Goal: Task Accomplishment & Management: Use online tool/utility

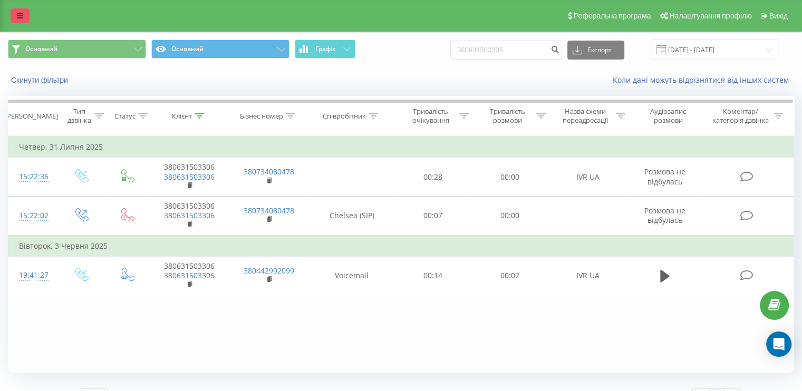
click at [23, 14] on link at bounding box center [20, 15] width 19 height 15
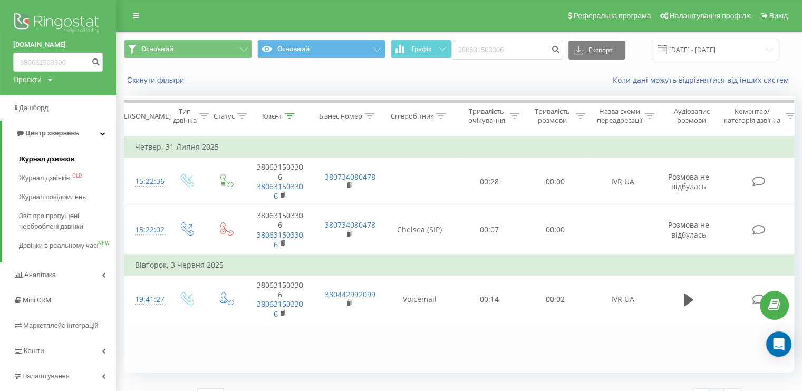
click at [63, 154] on span "Журнал дзвінків" at bounding box center [47, 159] width 56 height 11
click at [59, 174] on span "Журнал дзвінків" at bounding box center [47, 178] width 56 height 11
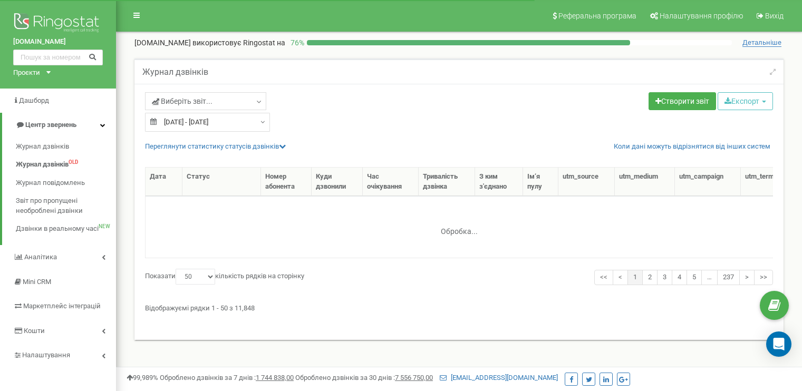
select select "50"
click at [56, 147] on span "Журнал дзвінків" at bounding box center [42, 147] width 53 height 10
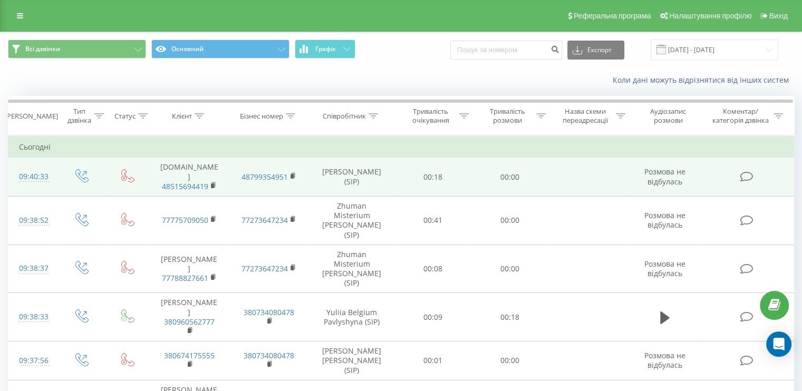
click at [746, 177] on icon at bounding box center [745, 176] width 13 height 11
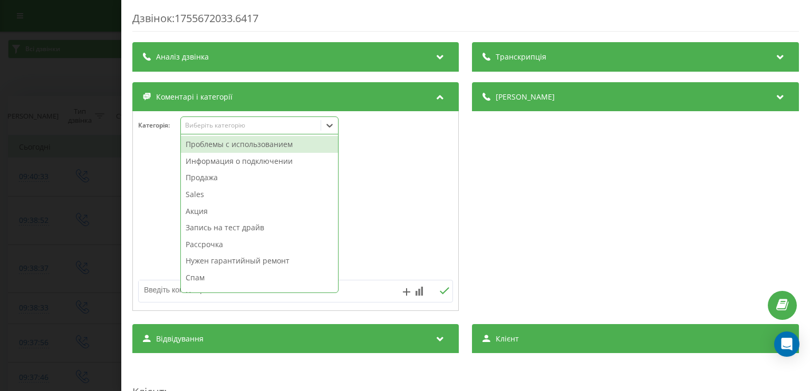
click at [333, 131] on div at bounding box center [329, 125] width 17 height 17
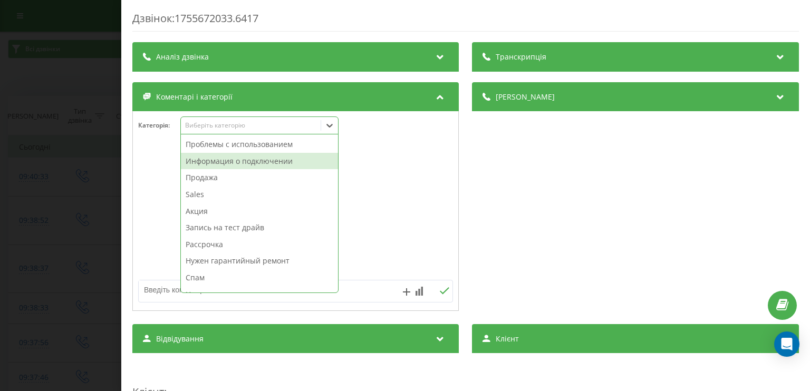
click at [413, 130] on div "Категорія : 11 results available. Use Up and Down to choose options, press Ente…" at bounding box center [295, 132] width 325 height 32
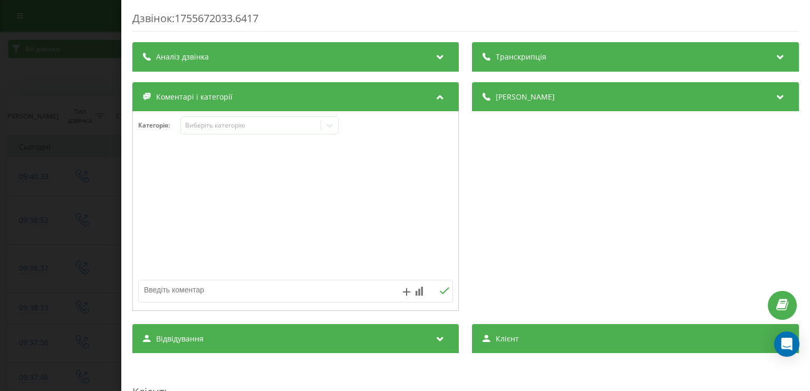
click at [197, 290] on textarea at bounding box center [264, 289] width 251 height 19
click at [93, 75] on div "Дзвінок : 1755672033.6417 Транскрипція Для AI-аналізу майбутніх дзвінків налашт…" at bounding box center [405, 195] width 810 height 391
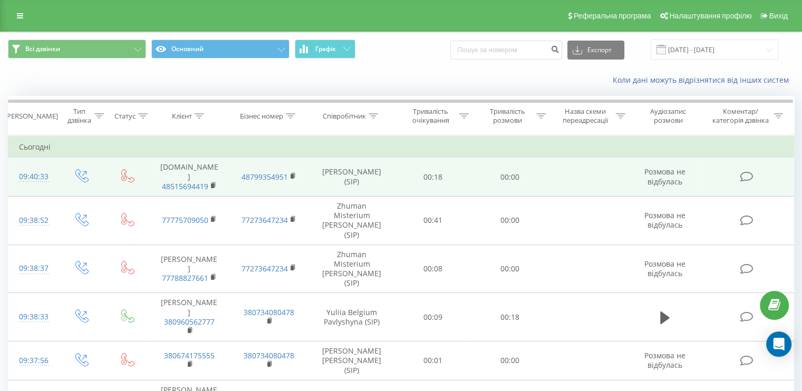
click at [744, 177] on icon at bounding box center [745, 176] width 13 height 11
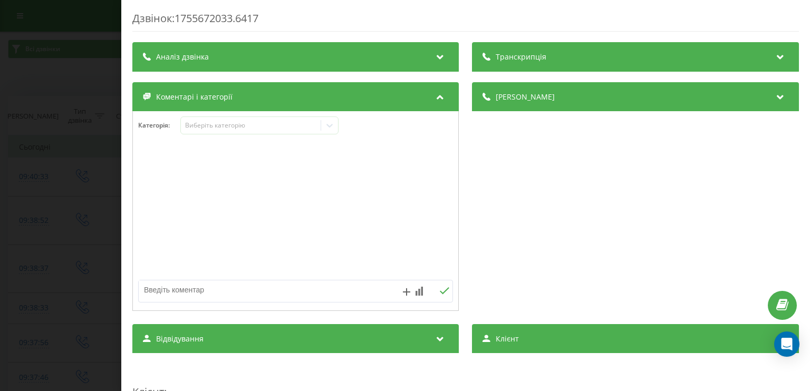
click at [645, 15] on div "Дзвінок : 1755672033.6417" at bounding box center [465, 21] width 666 height 21
